Goal: Find specific fact: Find specific fact

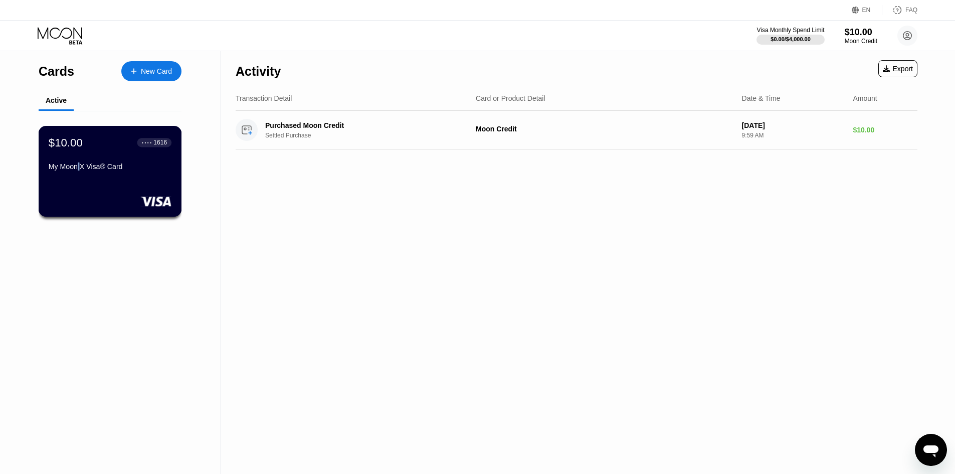
click at [81, 168] on div "My Moon X Visa® Card" at bounding box center [110, 166] width 123 height 8
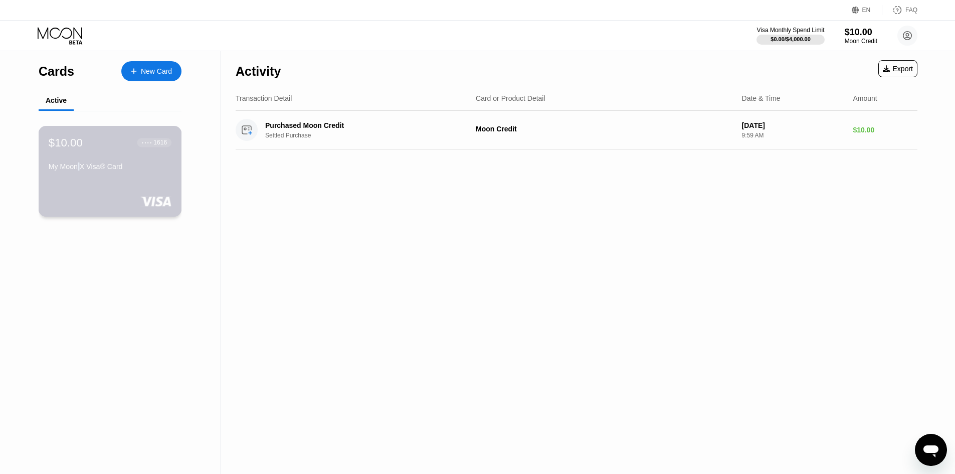
click at [167, 192] on div "$10.00 ● ● ● ● 1616 My Moon X Visa® Card" at bounding box center [110, 171] width 143 height 91
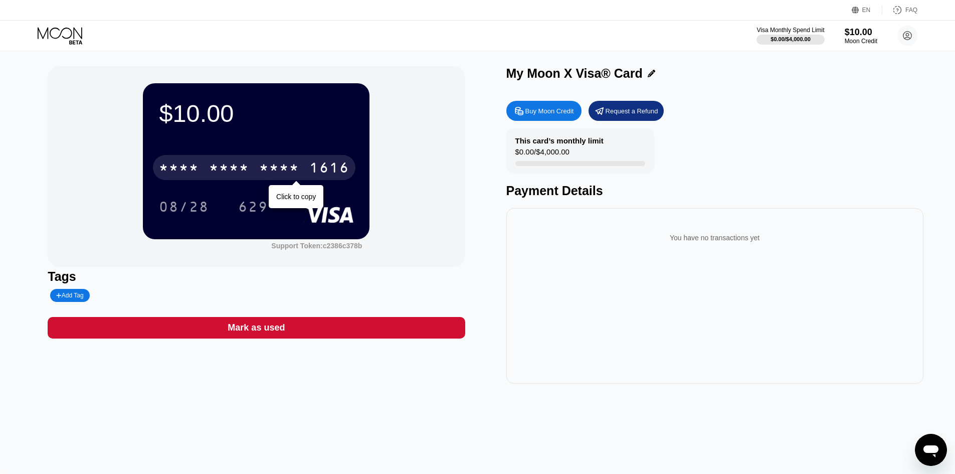
click at [191, 160] on div "* * * * * * * * * * * * 1616" at bounding box center [254, 167] width 203 height 25
click at [303, 169] on div "[CREDIT_CARD_NUMBER]" at bounding box center [254, 167] width 203 height 25
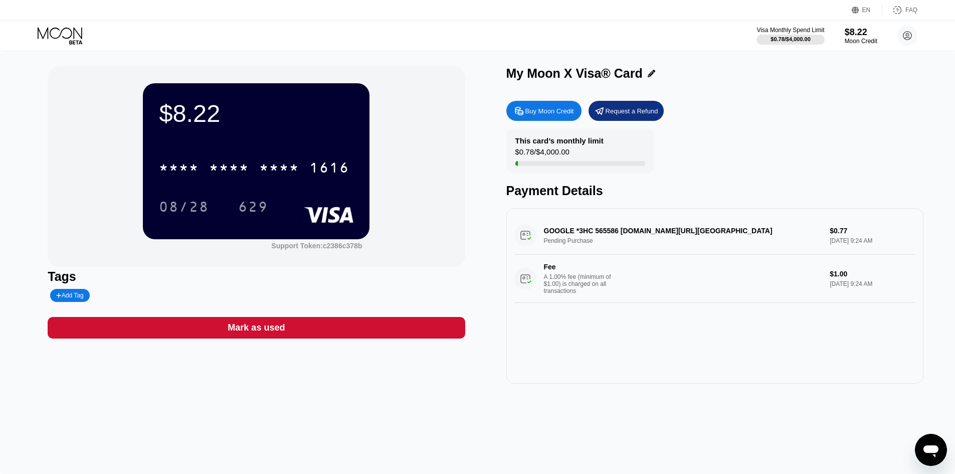
click at [197, 159] on div "* * * * * * * * * * * * 1616" at bounding box center [254, 167] width 203 height 25
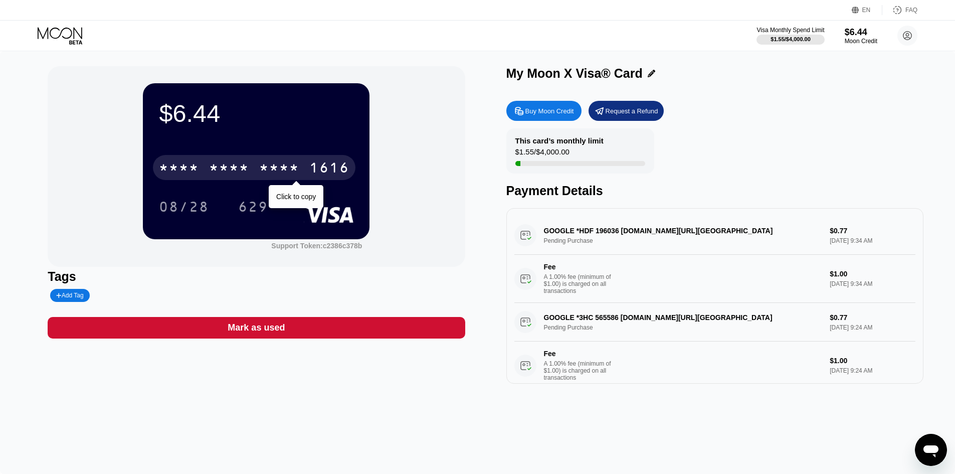
click at [280, 171] on div "* * * *" at bounding box center [279, 169] width 40 height 16
click at [267, 172] on div "* * * *" at bounding box center [279, 169] width 40 height 16
click at [203, 178] on div "* * * * * * * * * * * * 1616" at bounding box center [254, 167] width 203 height 25
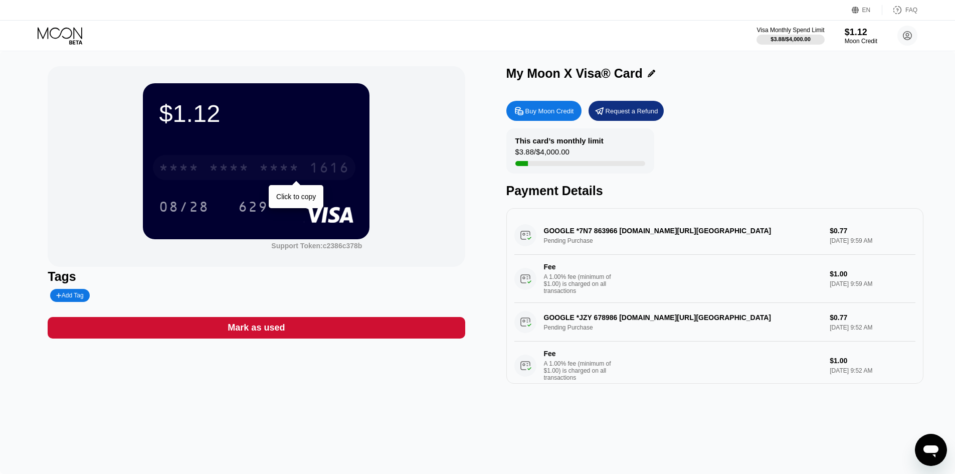
click at [289, 168] on div "* * * *" at bounding box center [279, 169] width 40 height 16
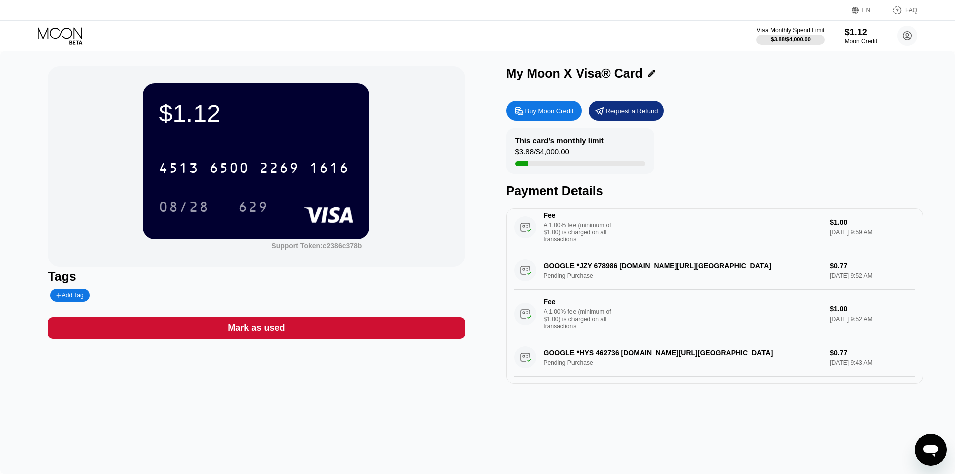
scroll to position [4, 0]
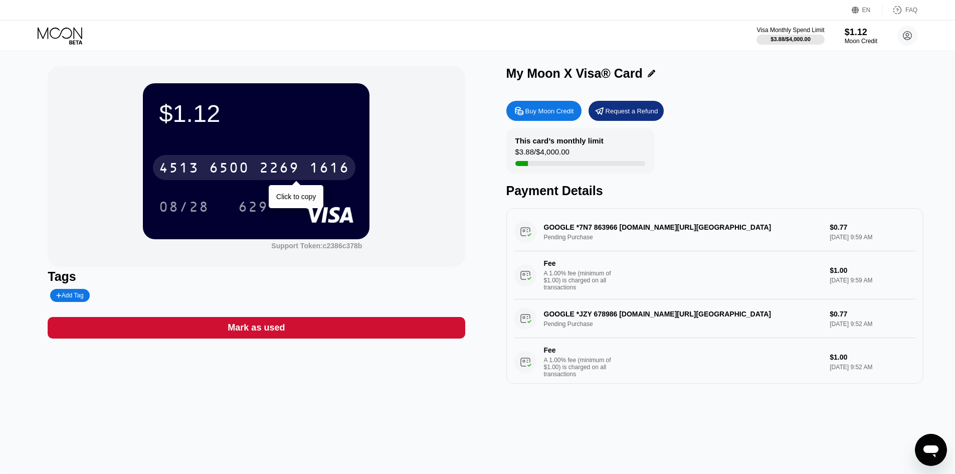
click at [313, 172] on div "1616" at bounding box center [329, 169] width 40 height 16
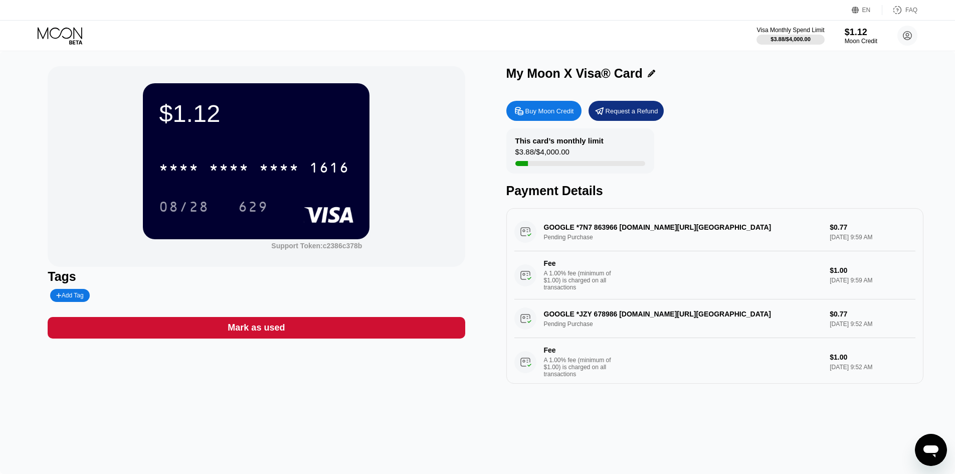
scroll to position [0, 0]
